Goal: Transaction & Acquisition: Purchase product/service

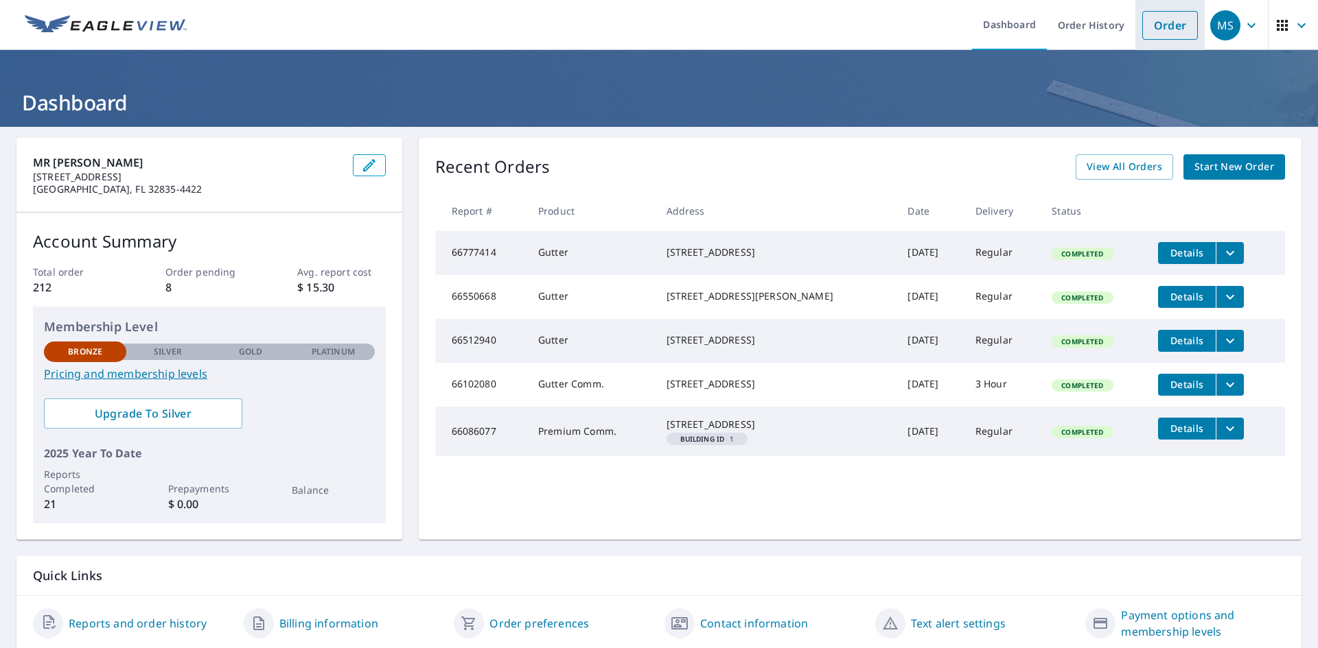
click at [1150, 16] on link "Order" at bounding box center [1170, 25] width 56 height 29
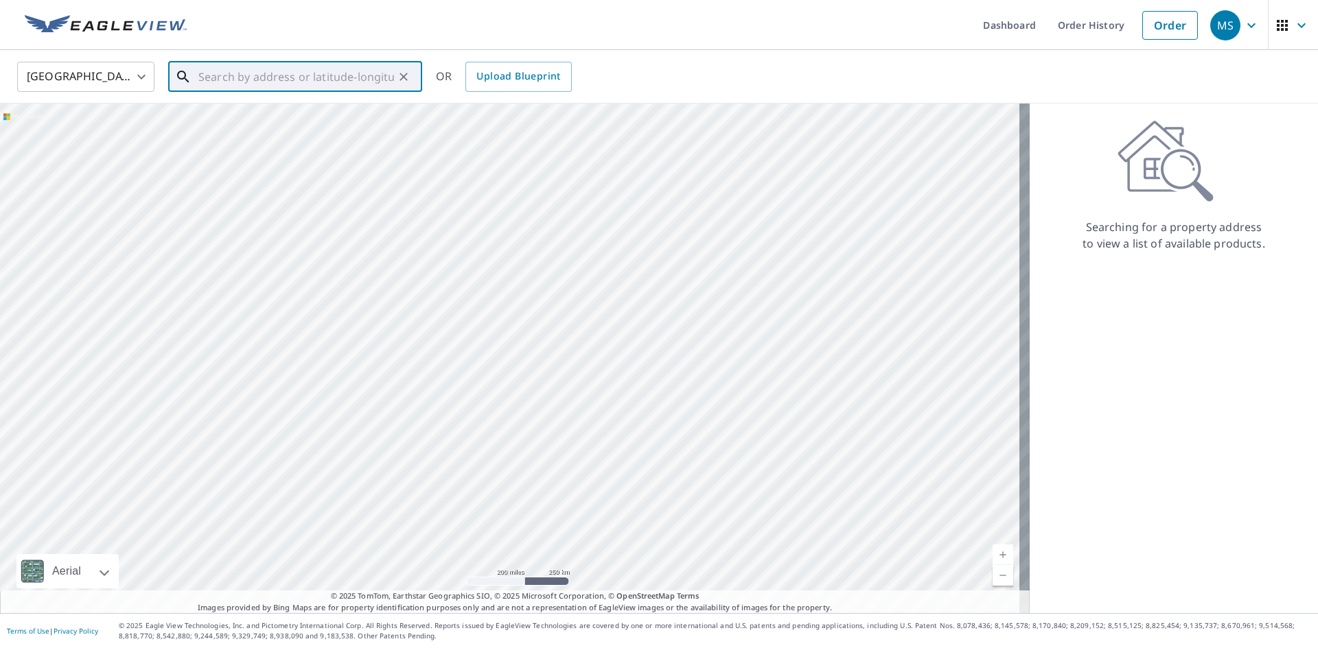
click at [235, 83] on input "text" at bounding box center [296, 77] width 196 height 38
paste input "[STREET_ADDRESS]"
click at [272, 116] on span "[STREET_ADDRESS]" at bounding box center [303, 116] width 215 height 16
type input "[STREET_ADDRESS]"
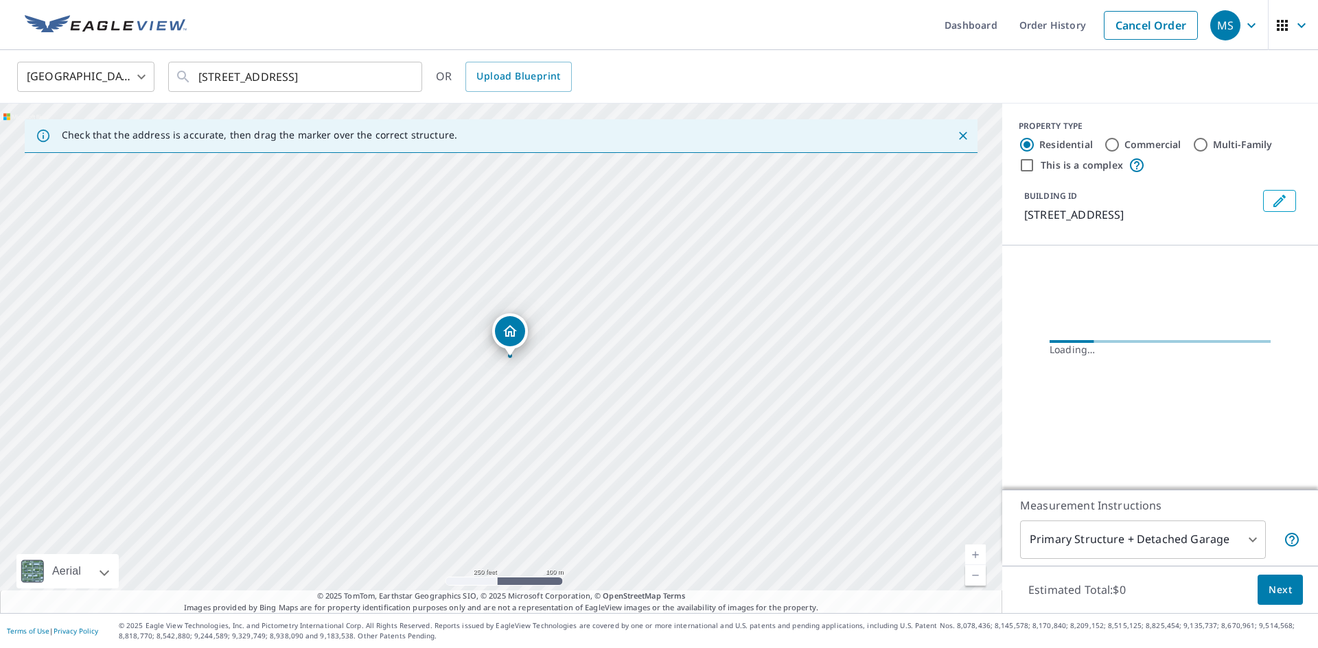
scroll to position [0, 0]
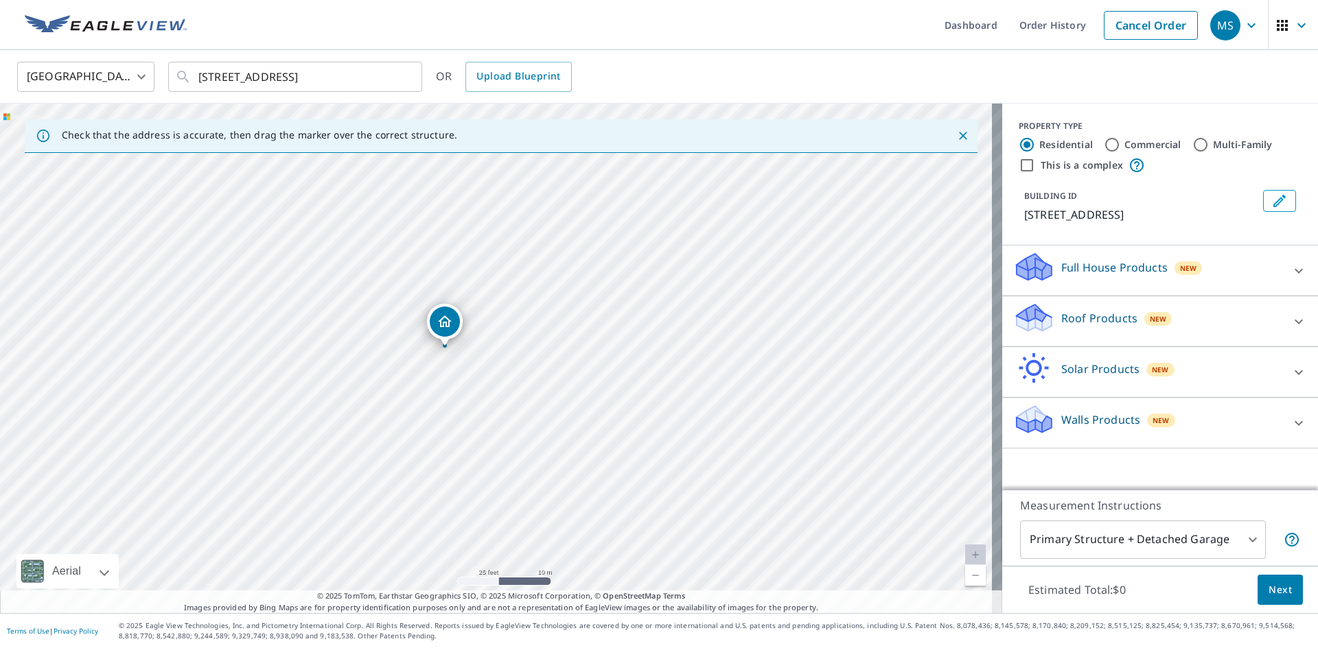
click at [1237, 319] on div "Roof Products New" at bounding box center [1147, 321] width 269 height 39
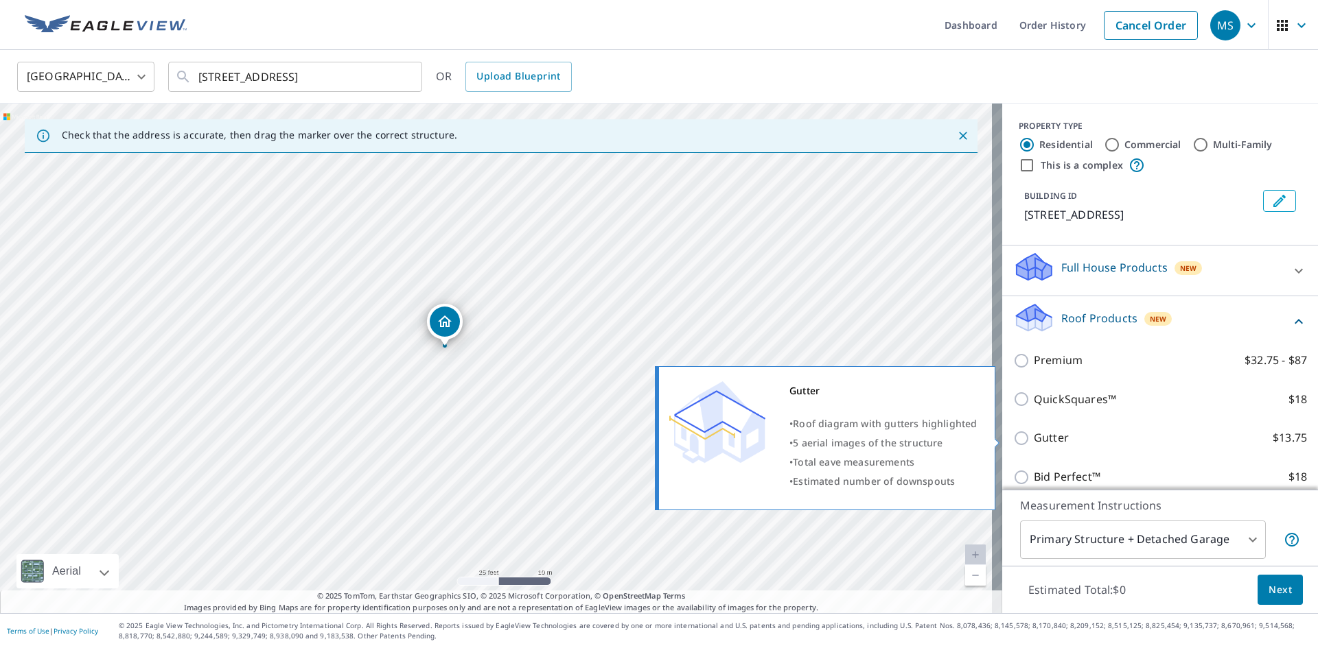
click at [1017, 439] on input "Gutter $13.75" at bounding box center [1023, 438] width 21 height 16
checkbox input "true"
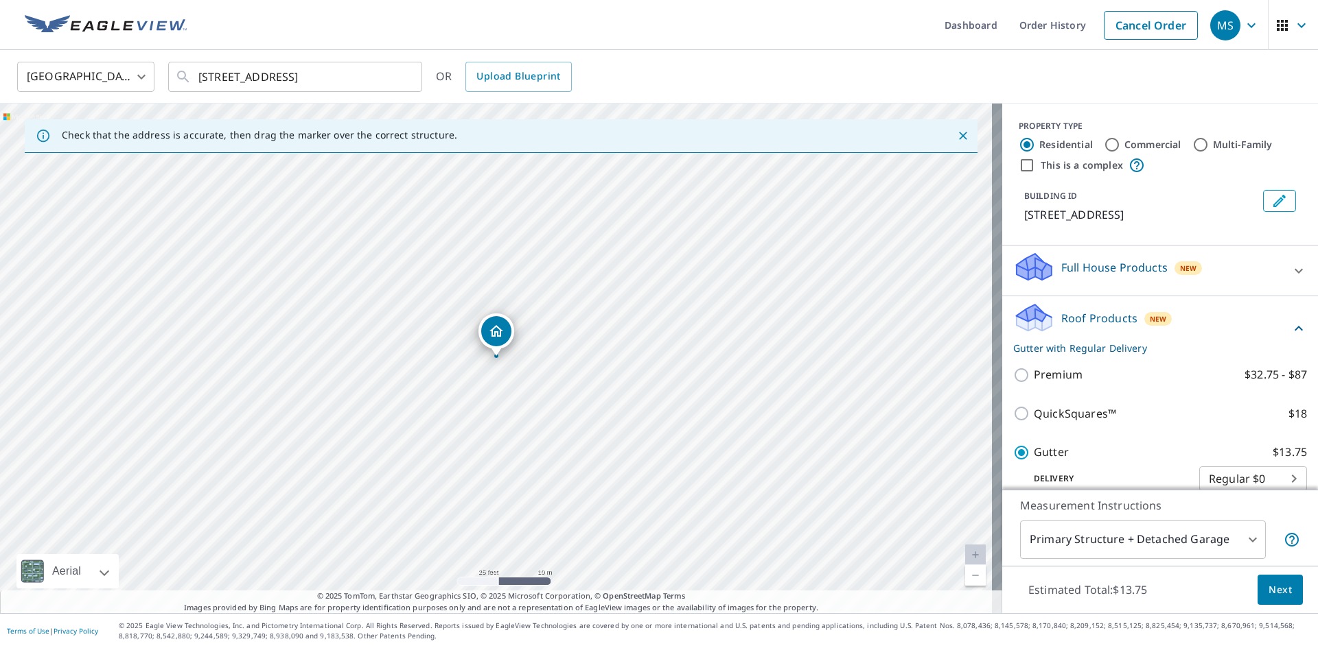
click at [1226, 553] on body "MS MS Dashboard Order History Cancel Order MS [GEOGRAPHIC_DATA] [GEOGRAPHIC_DAT…" at bounding box center [659, 324] width 1318 height 648
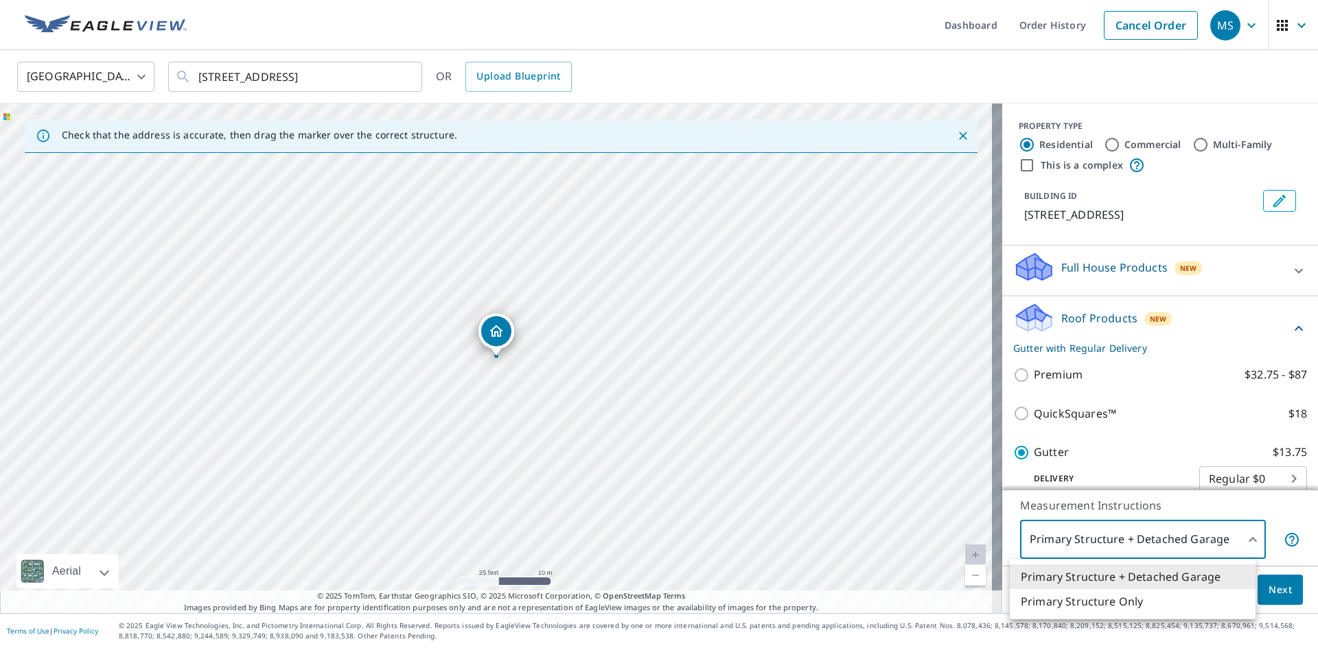
click at [1226, 543] on div at bounding box center [659, 324] width 1318 height 648
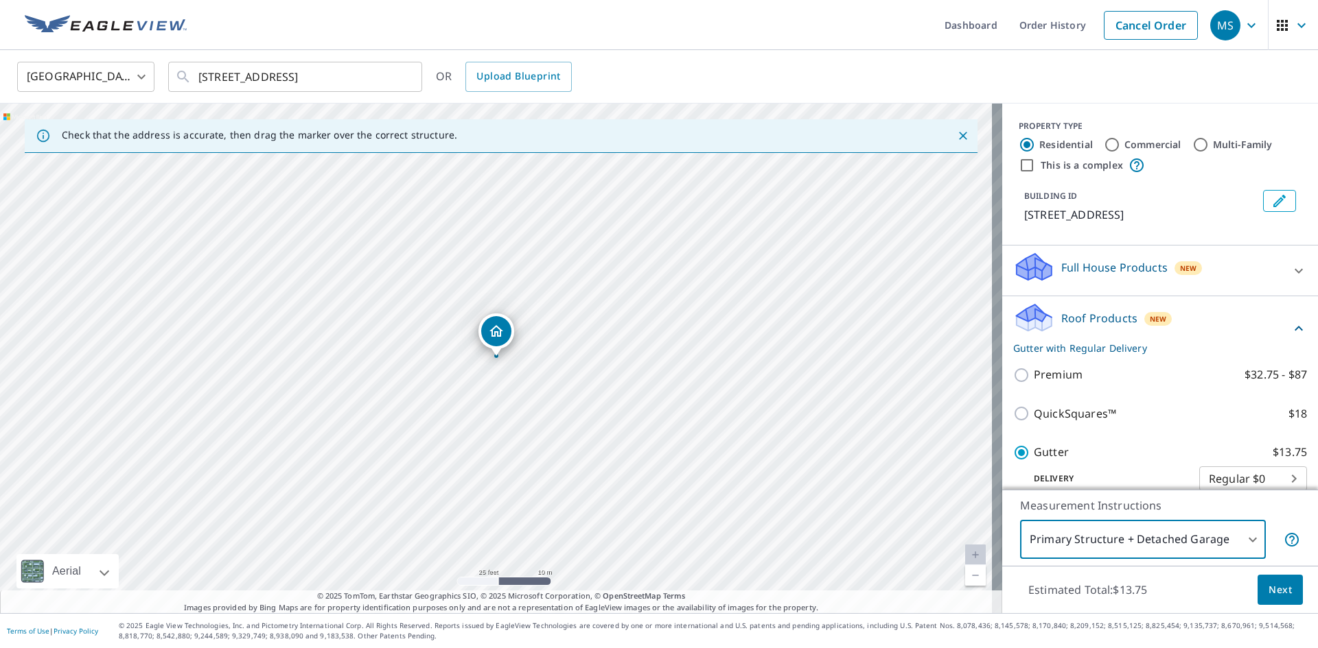
click at [1279, 588] on span "Next" at bounding box center [1279, 590] width 23 height 17
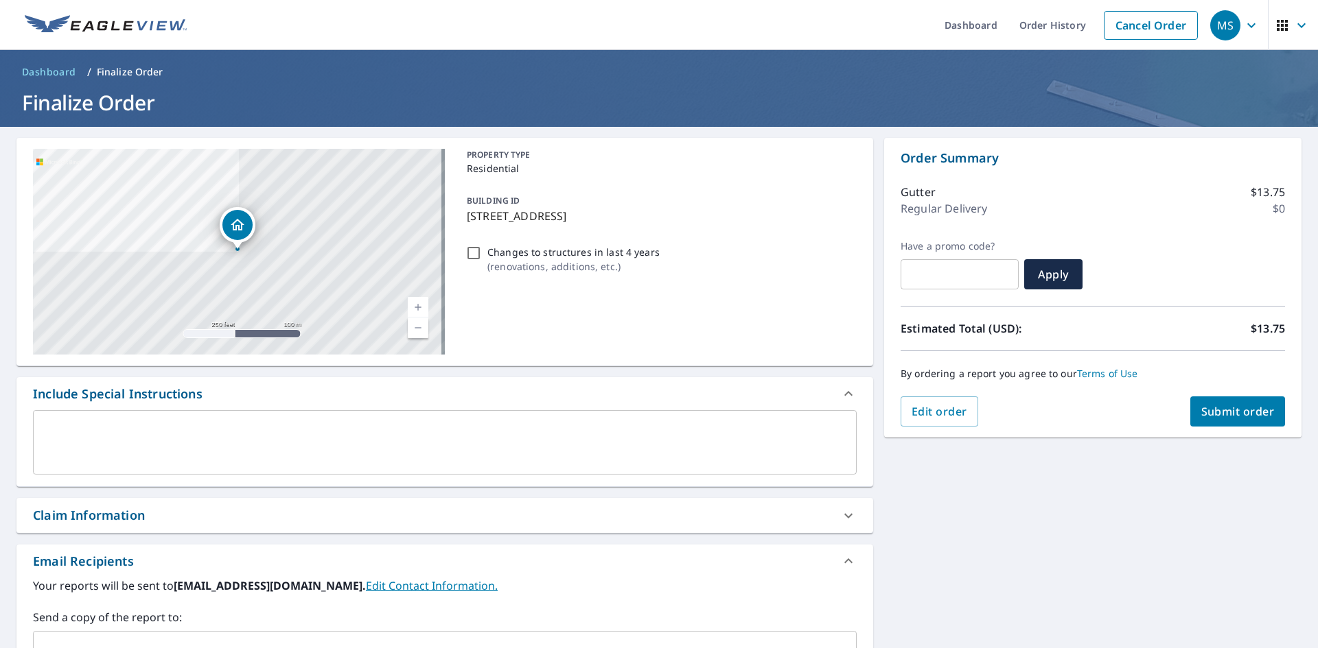
click at [1220, 403] on button "Submit order" at bounding box center [1237, 412] width 95 height 30
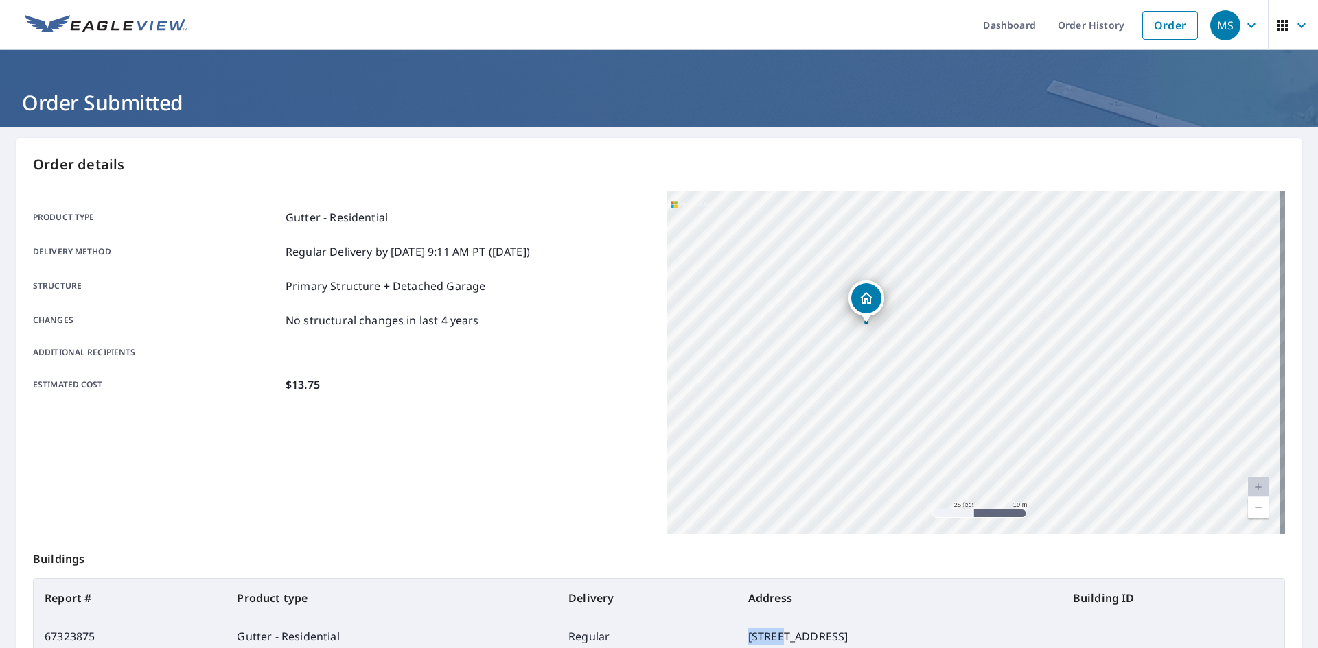
scroll to position [13, 0]
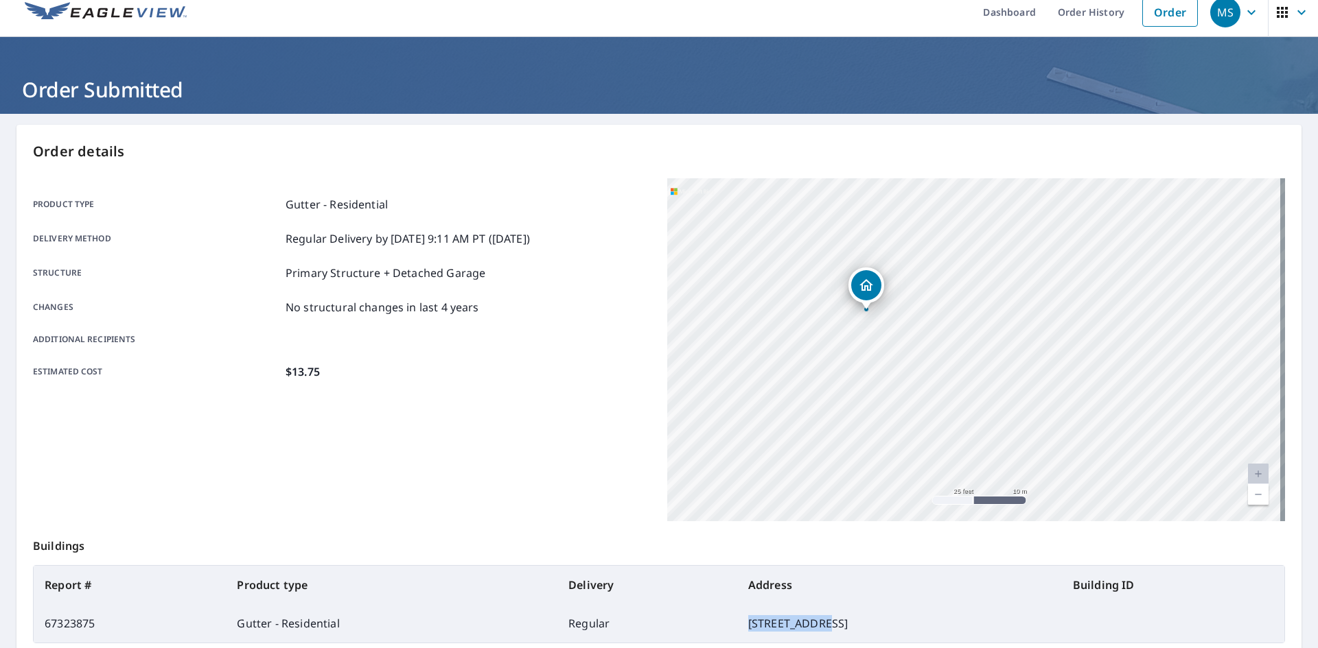
drag, startPoint x: 608, startPoint y: 638, endPoint x: 686, endPoint y: 631, distance: 77.8
click at [737, 631] on td "[STREET_ADDRESS]" at bounding box center [899, 624] width 325 height 38
copy td "[STREET_ADDRESS]"
